Goal: Check status: Check status

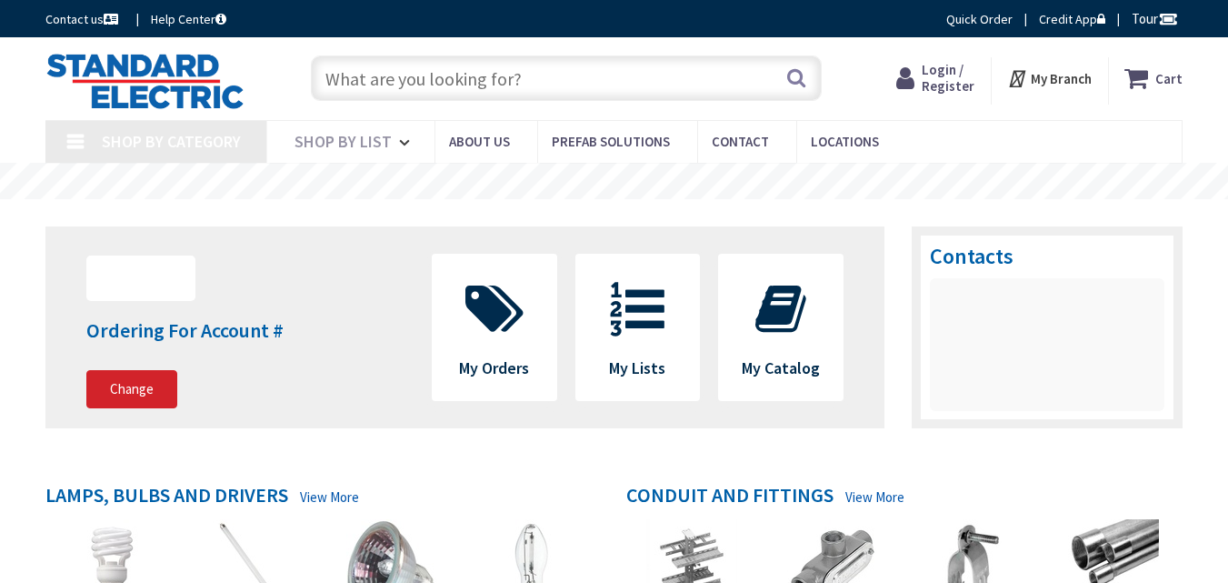
type input "[GEOGRAPHIC_DATA], [GEOGRAPHIC_DATA]"
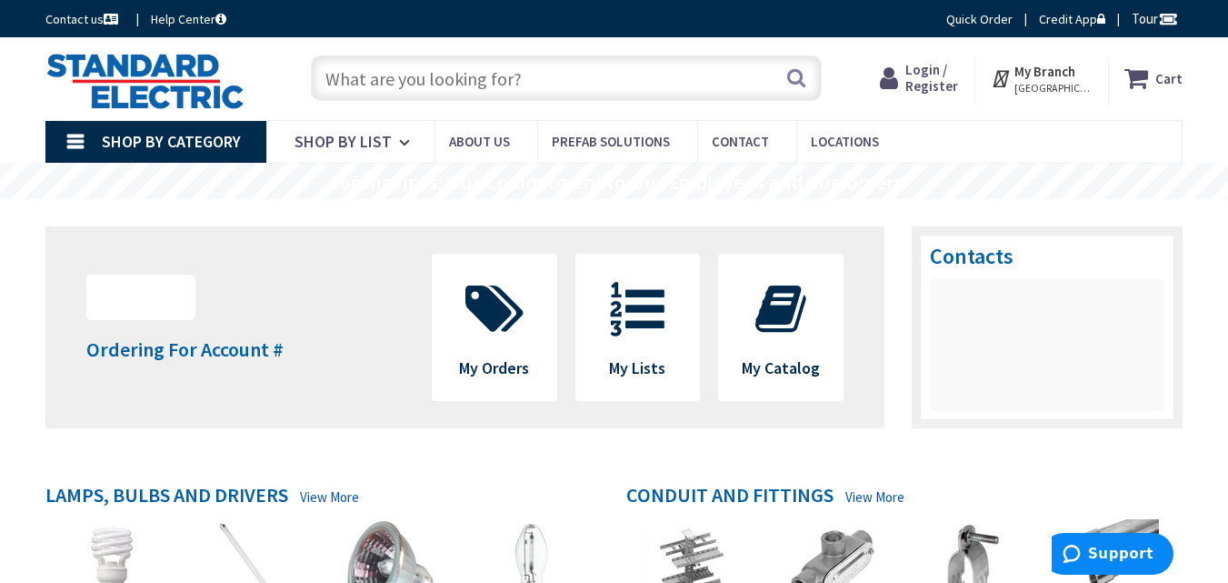
click at [946, 88] on span "Login / Register" at bounding box center [931, 78] width 53 height 34
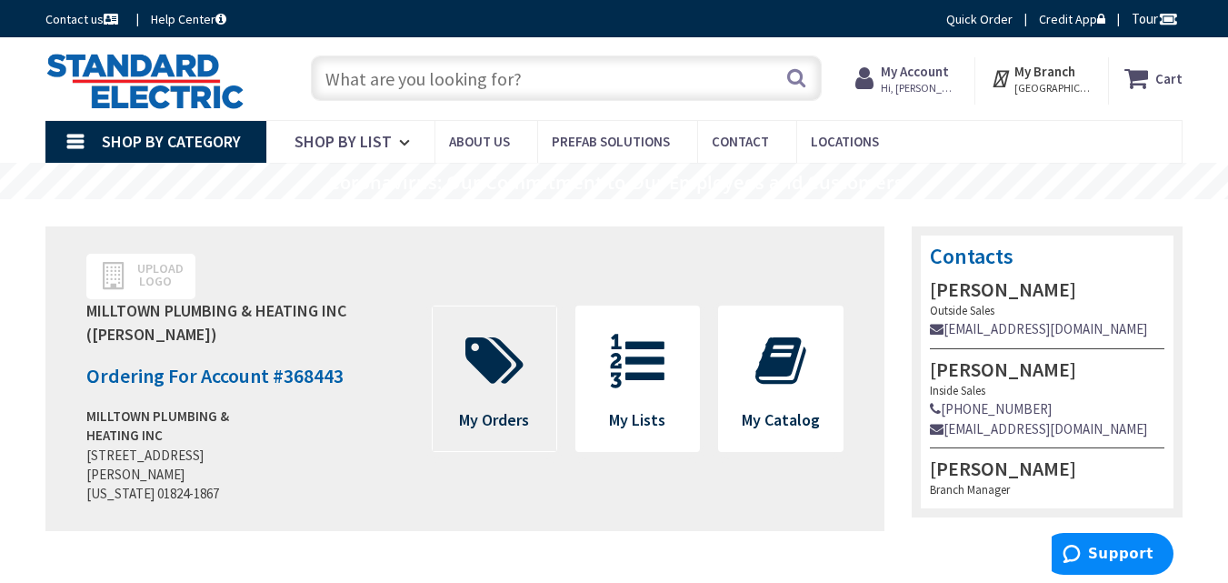
click at [540, 366] on span at bounding box center [494, 361] width 96 height 82
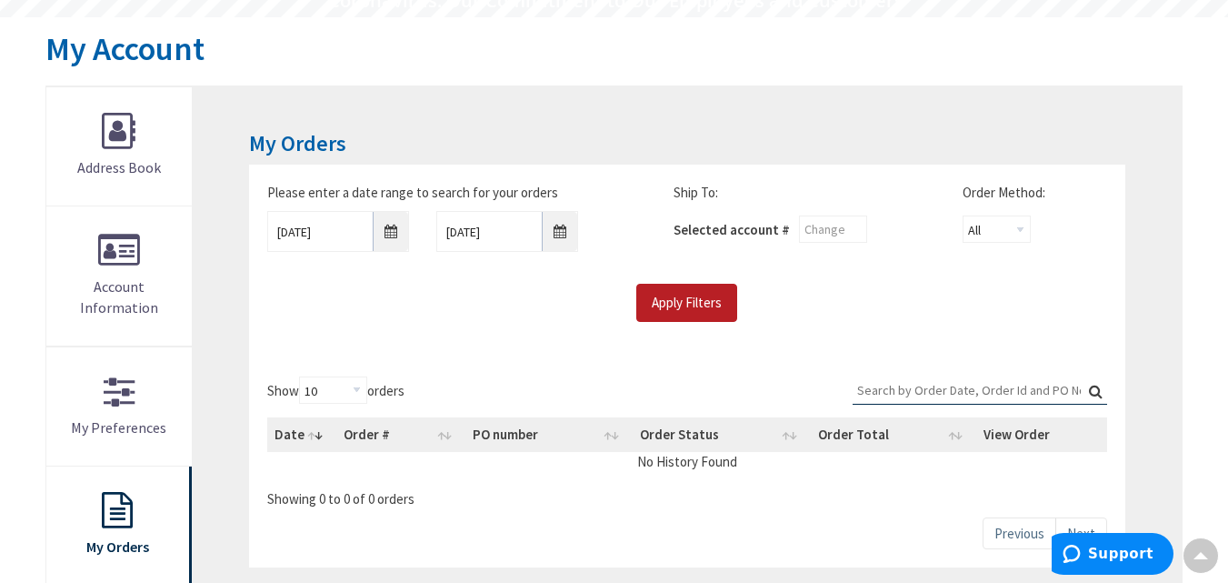
click at [694, 312] on input "Apply Filters" at bounding box center [686, 303] width 101 height 38
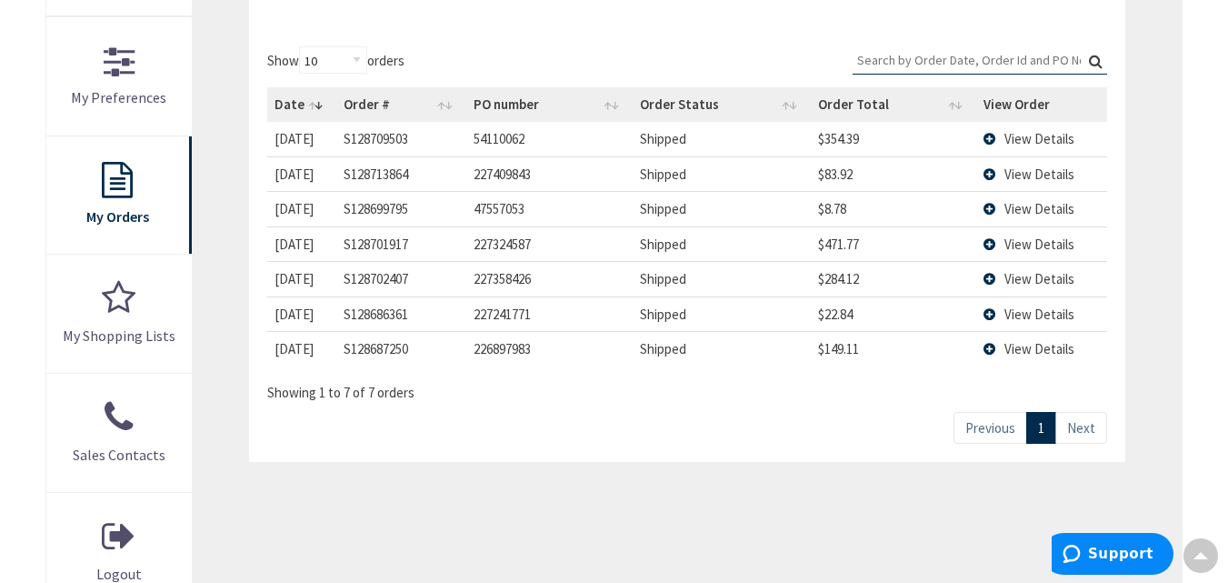
scroll to position [545, 0]
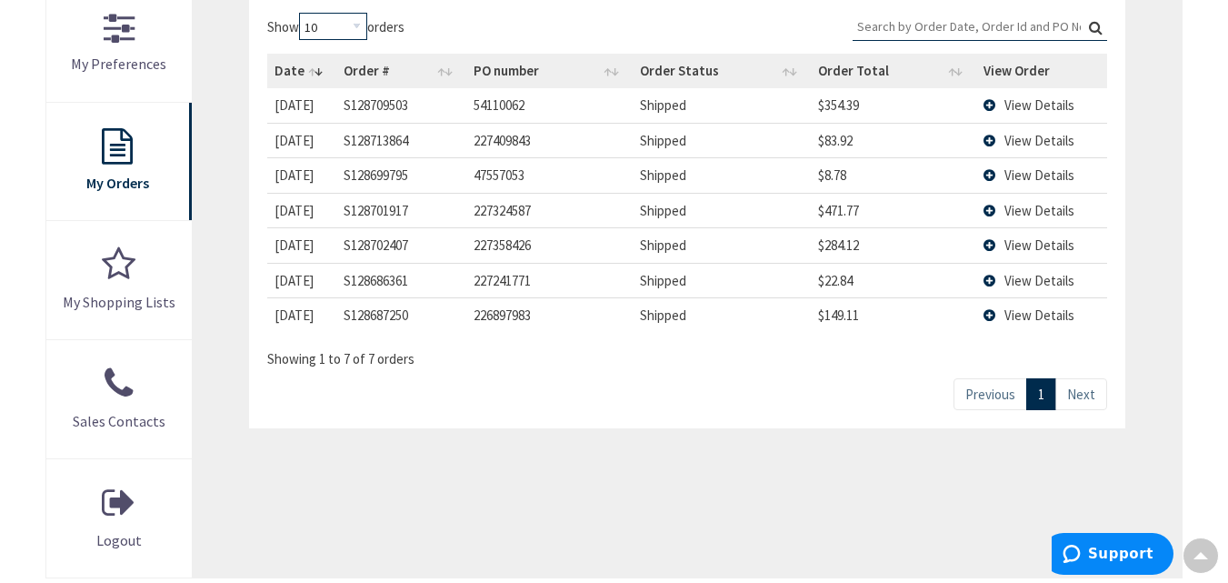
click at [358, 23] on select "10 25 50 100" at bounding box center [333, 26] width 68 height 27
click at [564, 17] on div "Show 10 25 50 100 orders Search: Date Order # PO number Order Status Order Tota…" at bounding box center [686, 191] width 839 height 356
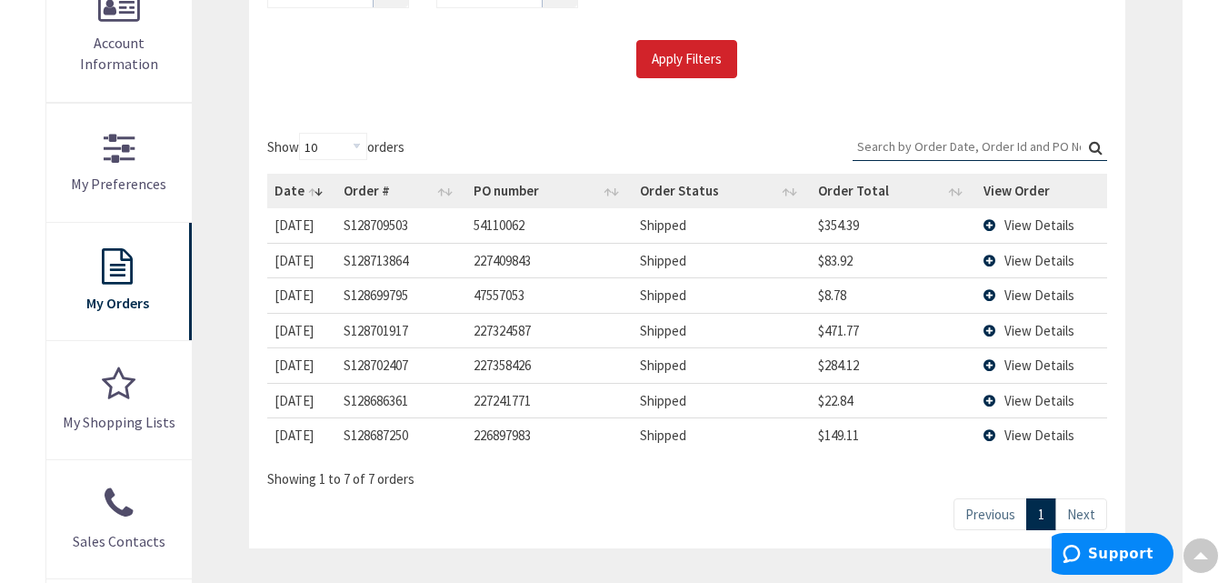
scroll to position [364, 0]
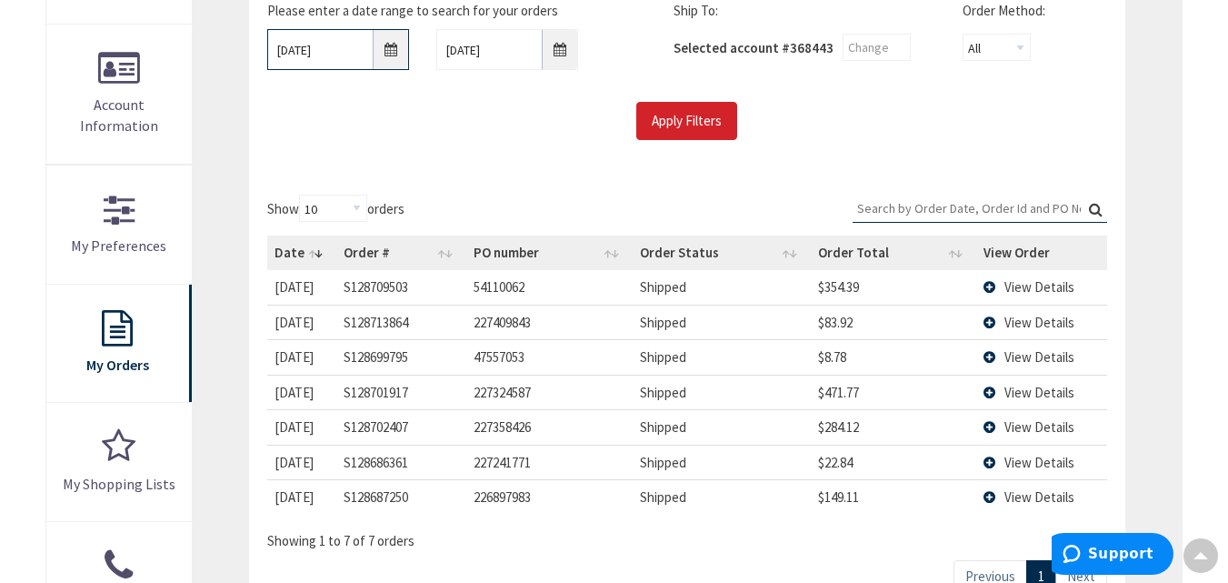
click at [385, 57] on input "[DATE]" at bounding box center [338, 49] width 142 height 41
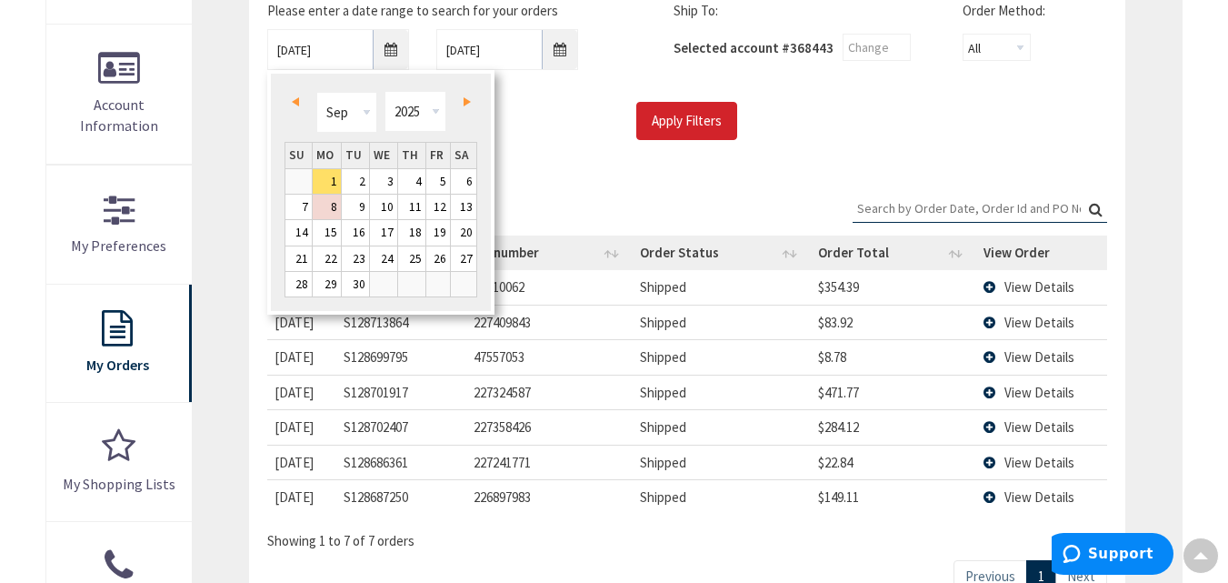
click at [292, 95] on link "Prev" at bounding box center [298, 101] width 25 height 25
click at [352, 266] on link "22" at bounding box center [355, 258] width 27 height 25
type input "07/22/2025"
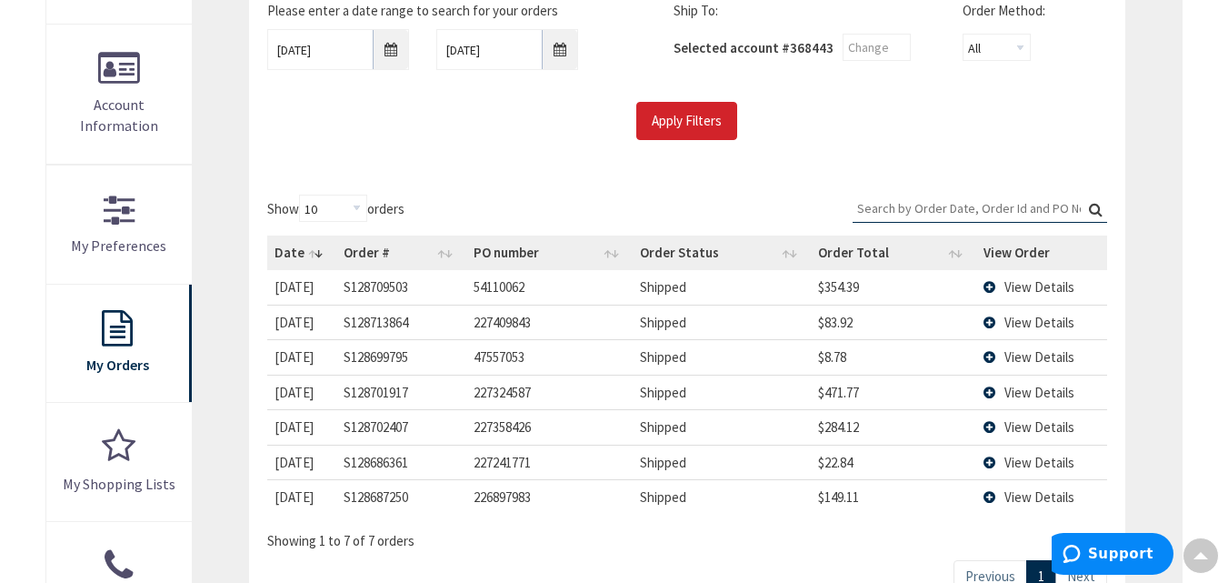
click at [450, 141] on div "Please enter a date range to search for your orders 07/22/2025 9/8/2025 Ship To…" at bounding box center [686, 80] width 875 height 194
click at [684, 122] on input "Apply Filters" at bounding box center [686, 121] width 101 height 38
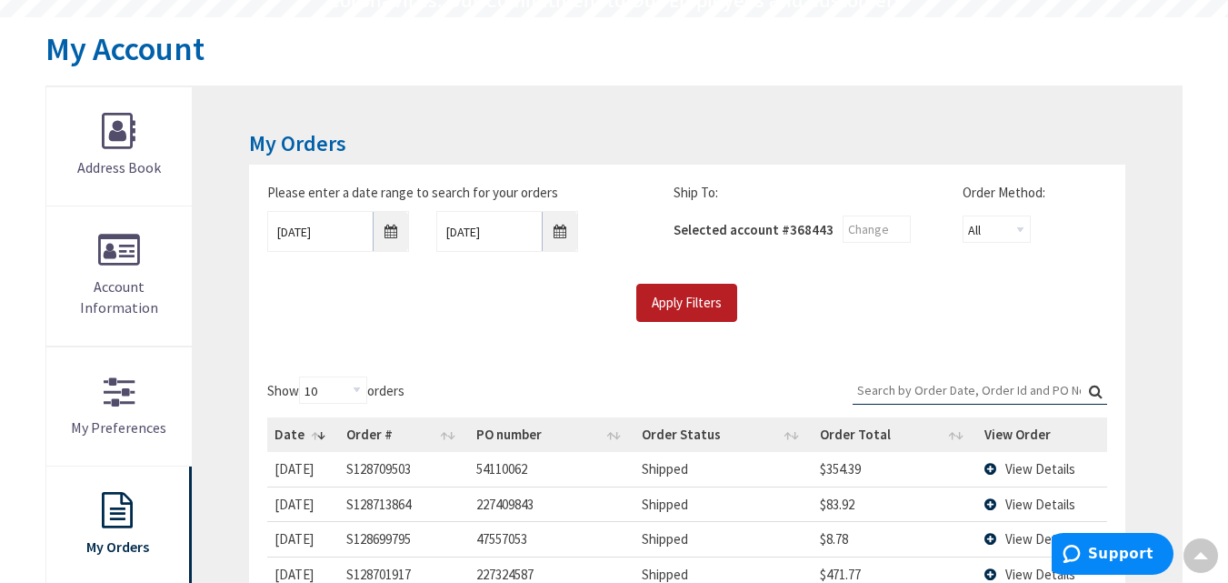
scroll to position [0, 0]
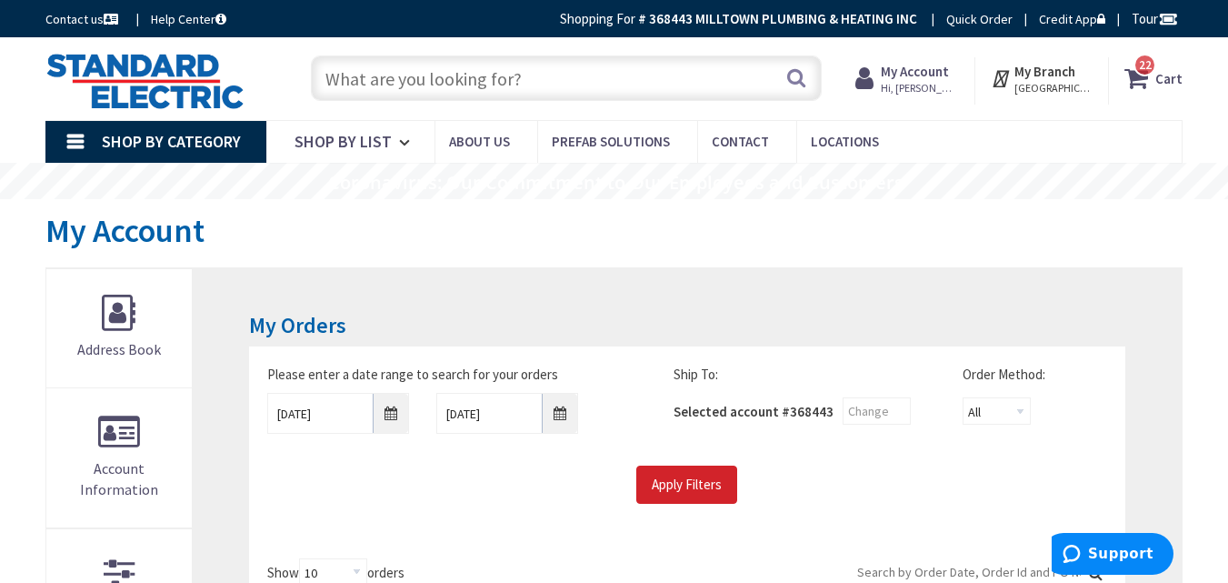
click at [923, 84] on span "Hi, [PERSON_NAME]" at bounding box center [919, 88] width 77 height 15
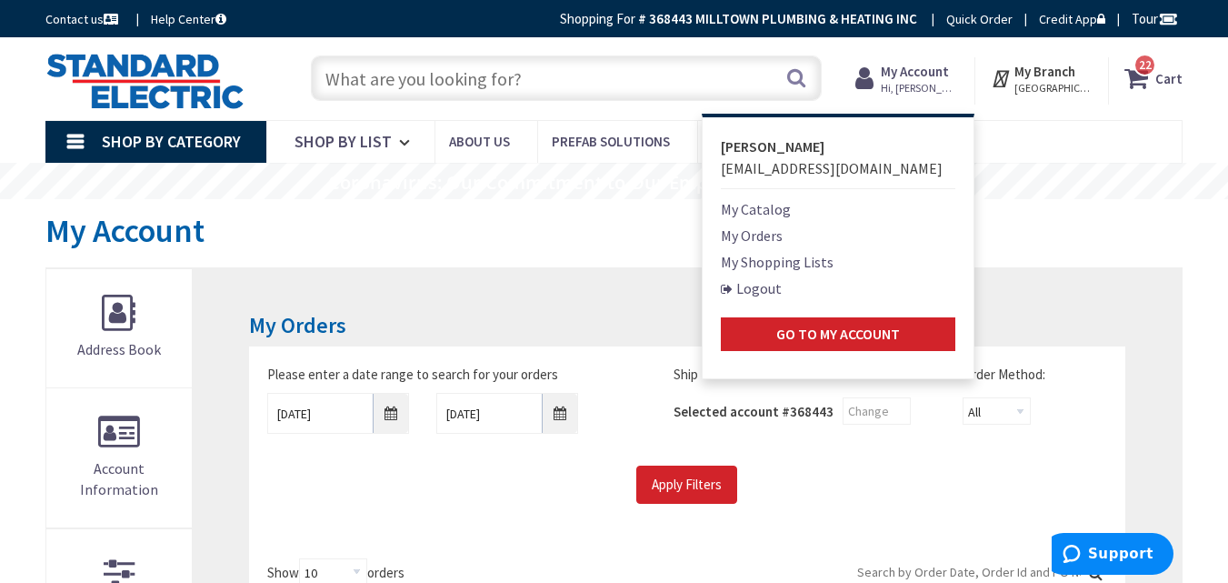
click at [771, 237] on link "My Orders" at bounding box center [752, 235] width 62 height 22
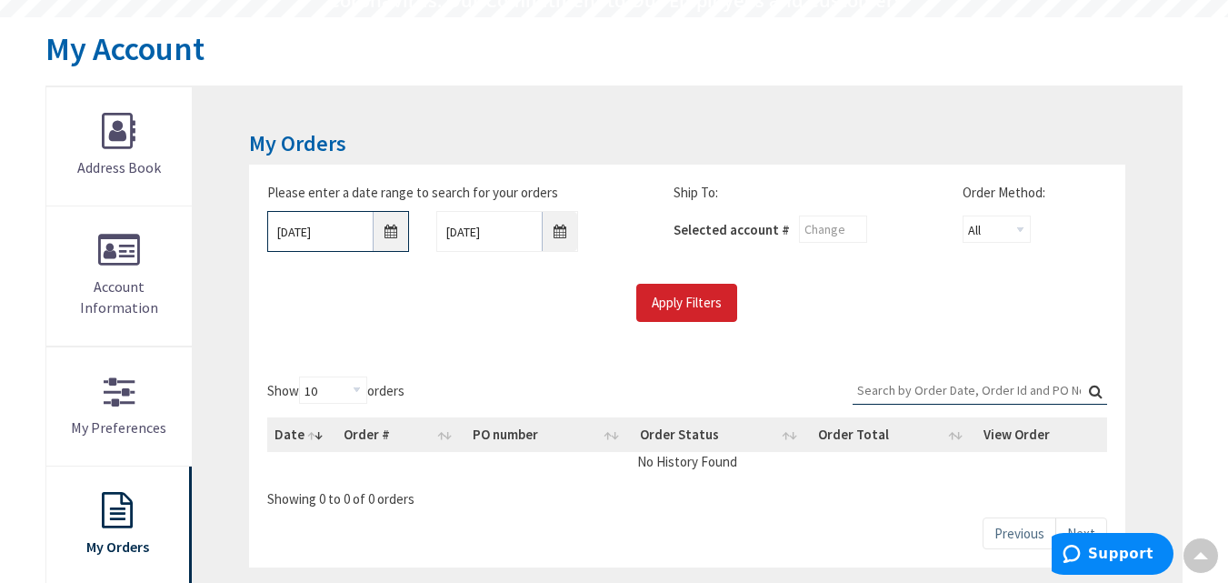
click at [387, 240] on input "[DATE]" at bounding box center [338, 231] width 142 height 41
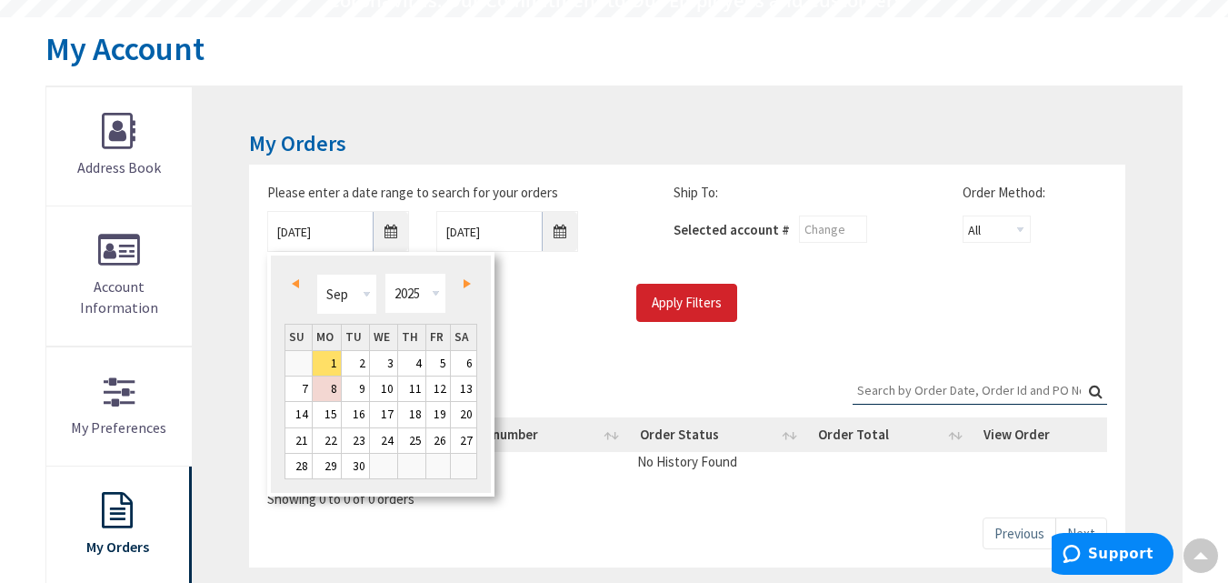
click at [297, 286] on span "Prev" at bounding box center [295, 283] width 7 height 9
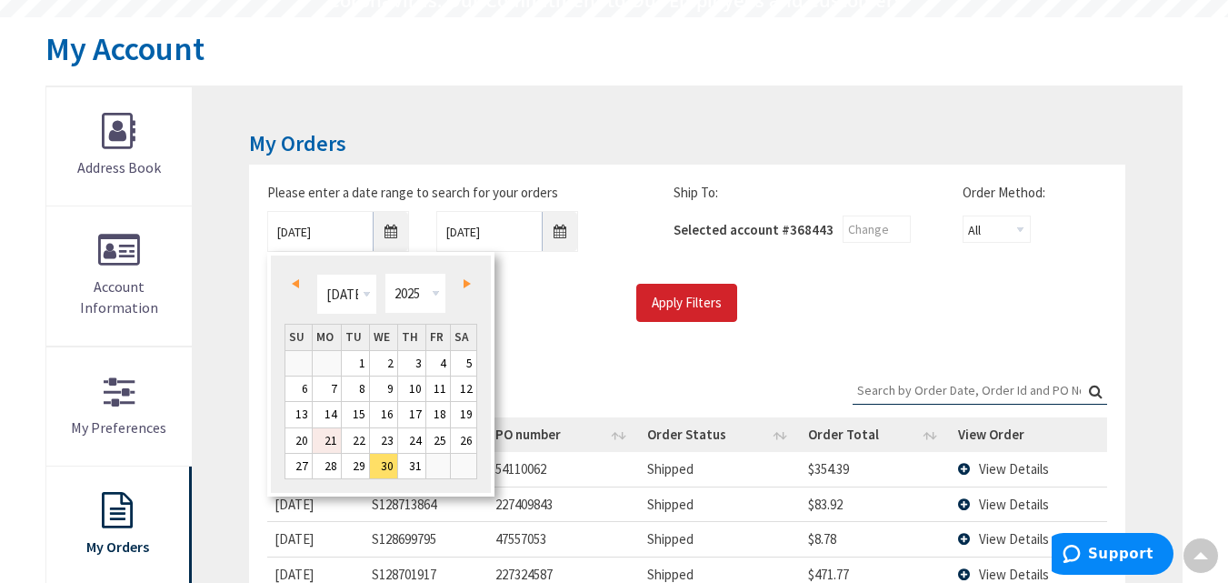
click at [333, 442] on link "21" at bounding box center [327, 440] width 28 height 25
type input "[DATE]"
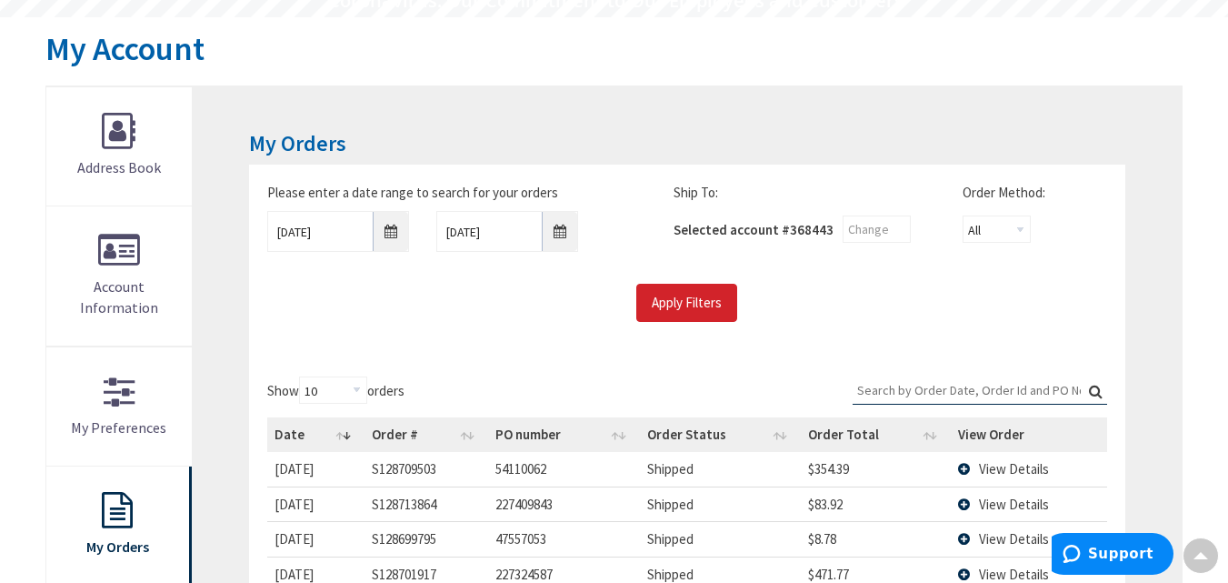
drag, startPoint x: 524, startPoint y: 334, endPoint x: 556, endPoint y: 323, distance: 33.9
click at [525, 334] on div "Please enter a date range to search for your orders [DATE] [DATE] Ship To: Sele…" at bounding box center [686, 261] width 875 height 194
click at [885, 395] on input "Search:" at bounding box center [979, 389] width 254 height 27
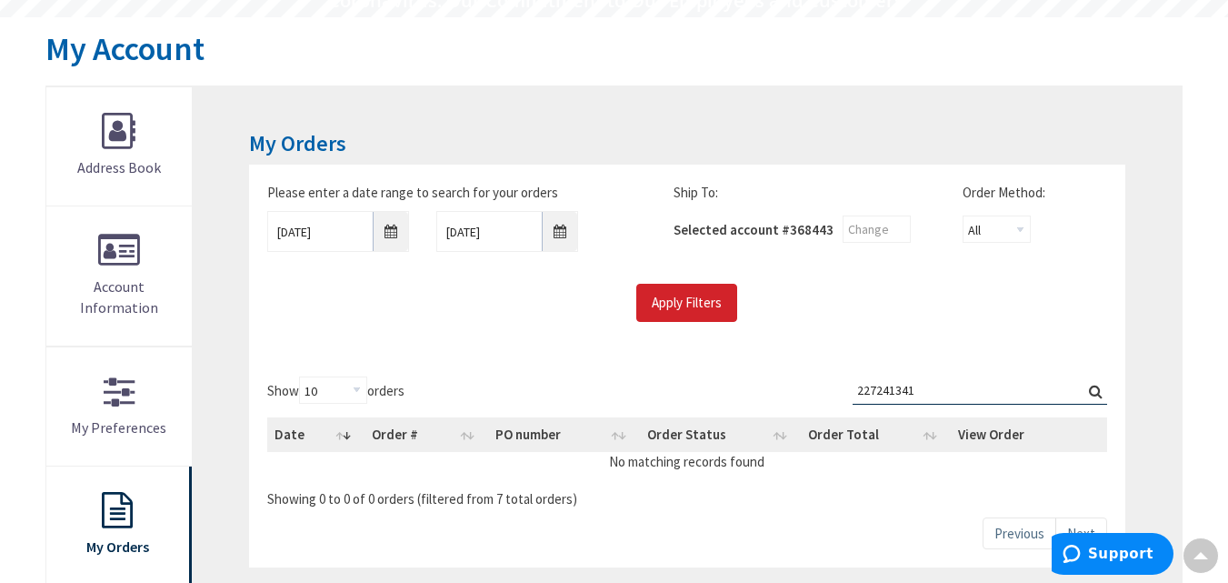
type input "227241341"
click at [1097, 389] on label "Search: 227241341" at bounding box center [979, 390] width 254 height 28
click at [1097, 389] on input "227241341" at bounding box center [979, 389] width 254 height 27
